Goal: Find specific page/section: Find specific page/section

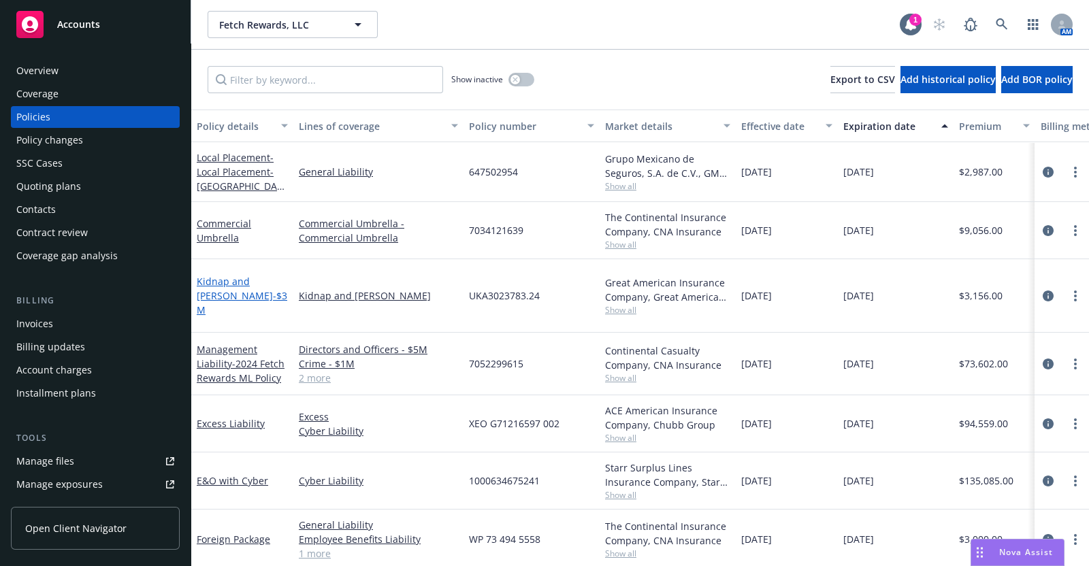
click at [259, 277] on link "Kidnap and [PERSON_NAME] - $3M" at bounding box center [242, 296] width 91 height 42
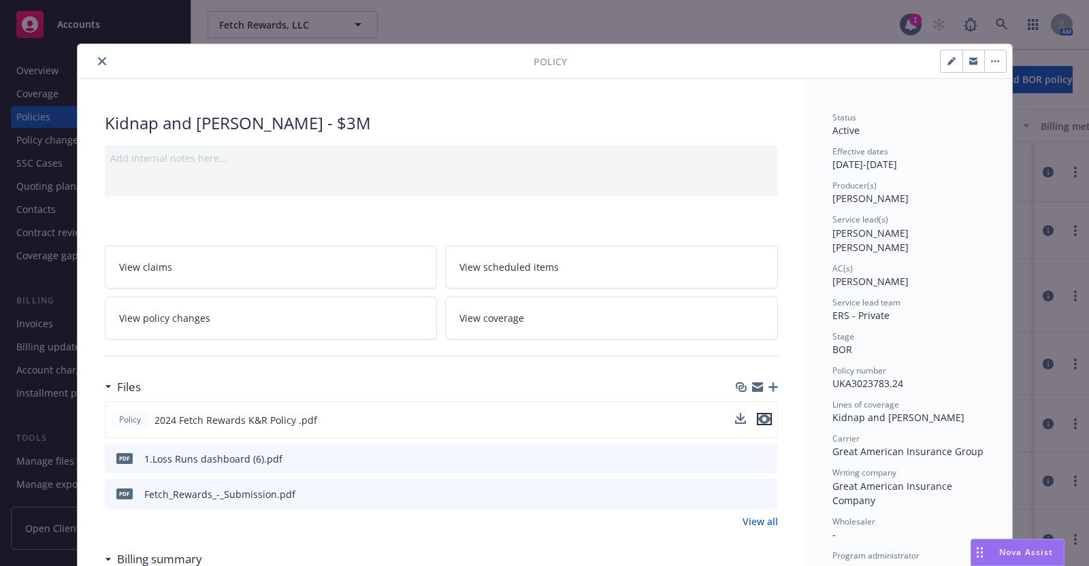
click at [758, 414] on icon "preview file" at bounding box center [764, 419] width 12 height 10
